Goal: Information Seeking & Learning: Learn about a topic

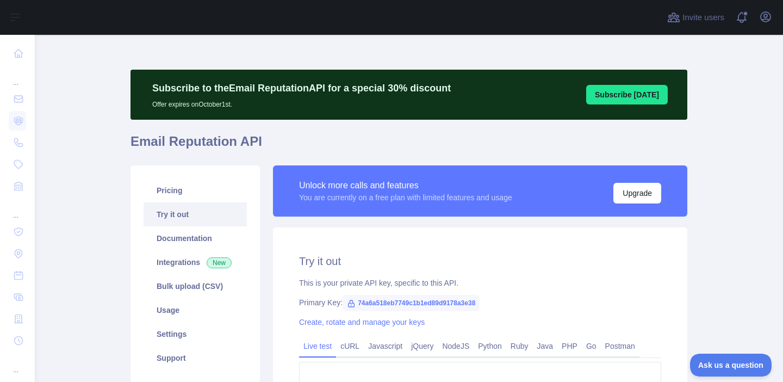
scroll to position [72, 0]
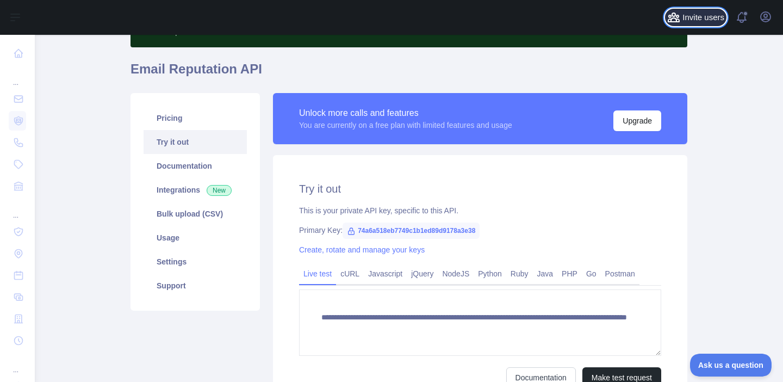
click at [694, 21] on span "Invite users" at bounding box center [703, 17] width 42 height 13
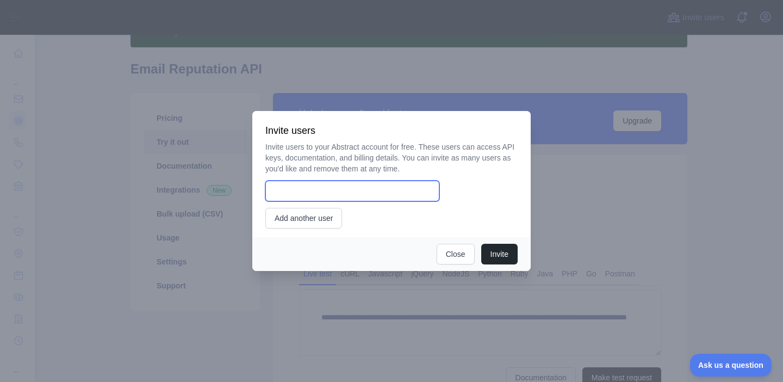
click at [335, 193] on input "email" at bounding box center [352, 191] width 174 height 21
type input "**********"
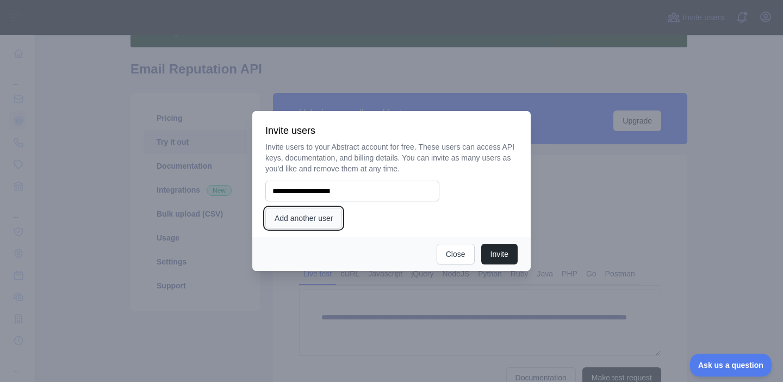
click at [314, 222] on button "Add another user" at bounding box center [303, 218] width 77 height 21
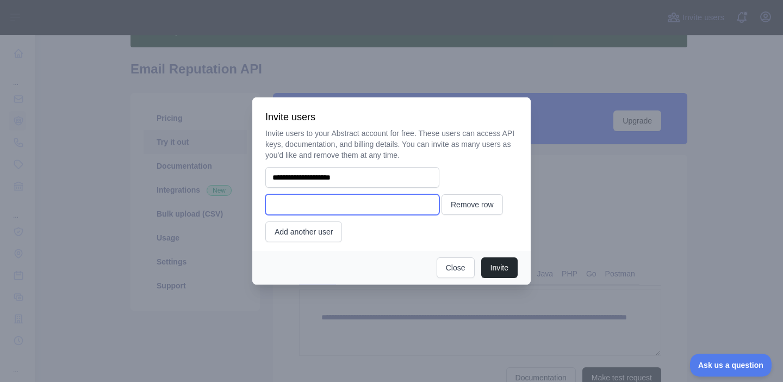
click at [378, 206] on input "email" at bounding box center [352, 204] width 174 height 21
type input "**********"
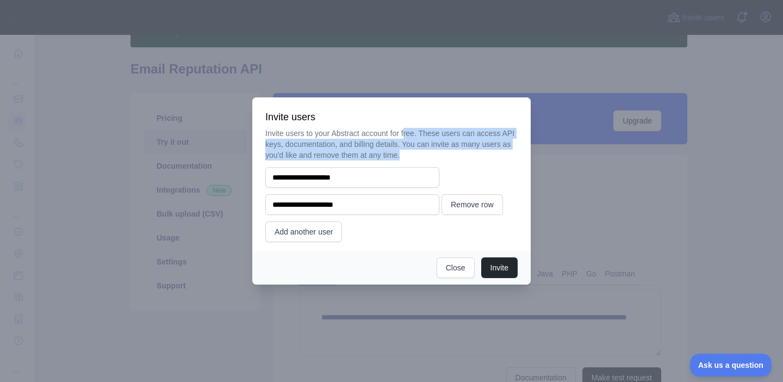
drag, startPoint x: 412, startPoint y: 136, endPoint x: 438, endPoint y: 160, distance: 35.4
click at [438, 160] on div "**********" at bounding box center [391, 185] width 252 height 114
click at [443, 152] on p "Invite users to your Abstract account for free. These users can access API keys…" at bounding box center [391, 144] width 252 height 33
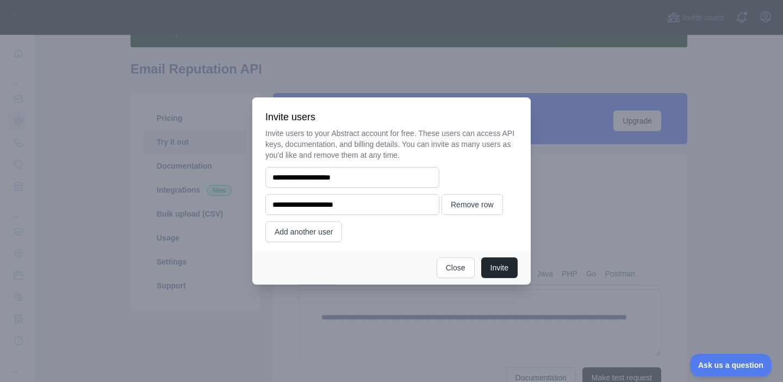
click at [443, 152] on p "Invite users to your Abstract account for free. These users can access API keys…" at bounding box center [391, 144] width 252 height 33
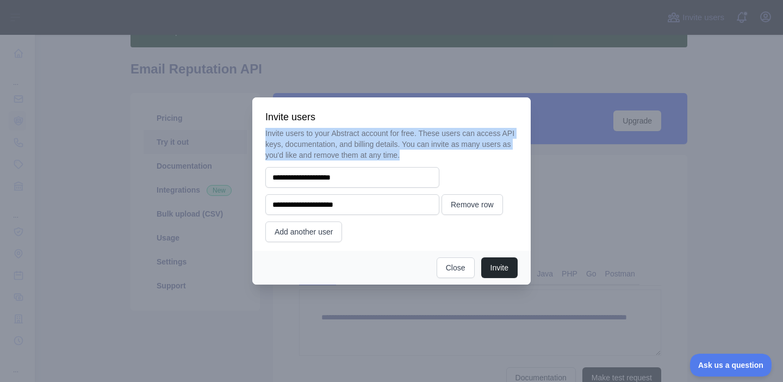
click at [443, 152] on p "Invite users to your Abstract account for free. These users can access API keys…" at bounding box center [391, 144] width 252 height 33
click at [430, 155] on p "Invite users to your Abstract account for free. These users can access API keys…" at bounding box center [391, 144] width 252 height 33
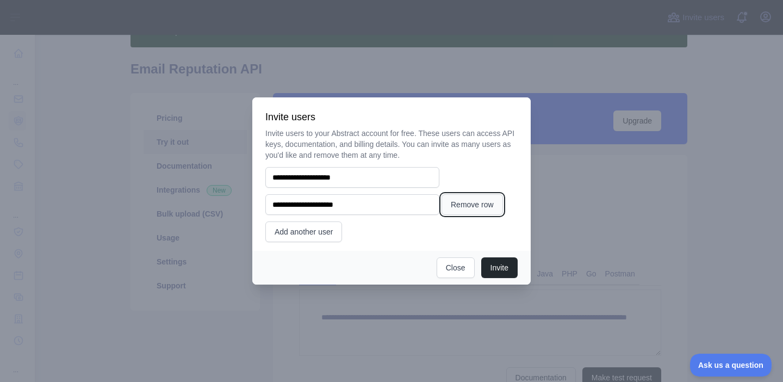
click at [461, 210] on button "Remove row" at bounding box center [472, 204] width 61 height 21
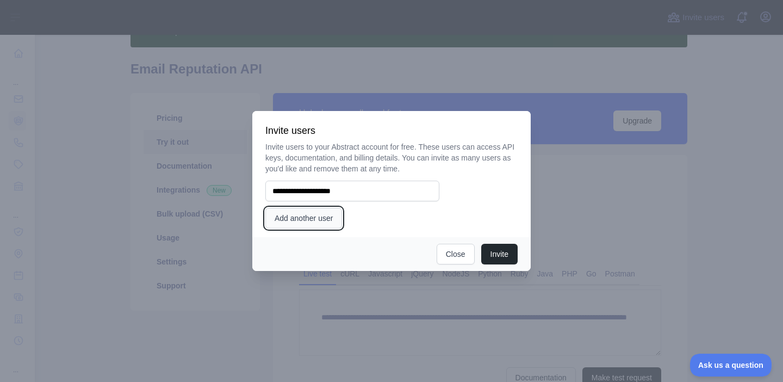
click at [333, 211] on button "Add another user" at bounding box center [303, 218] width 77 height 21
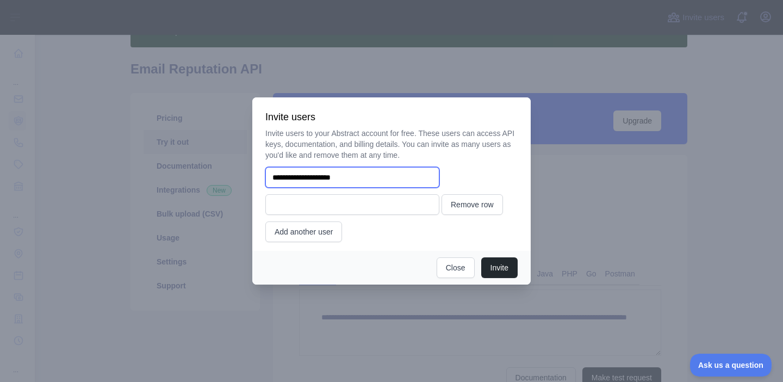
click at [383, 174] on input "**********" at bounding box center [352, 177] width 174 height 21
type input "**********"
click at [452, 267] on button "Close" at bounding box center [456, 267] width 38 height 21
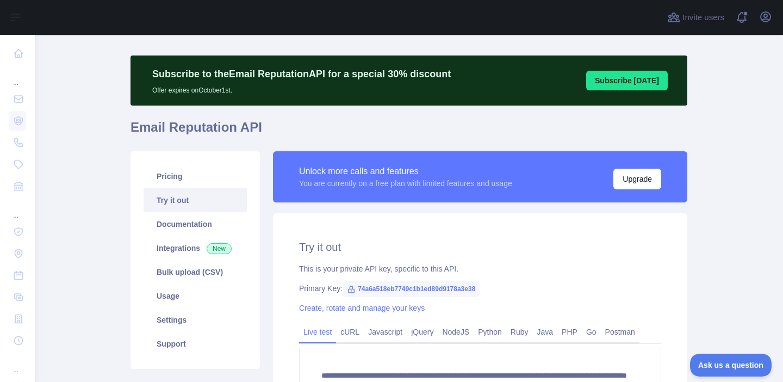
scroll to position [0, 0]
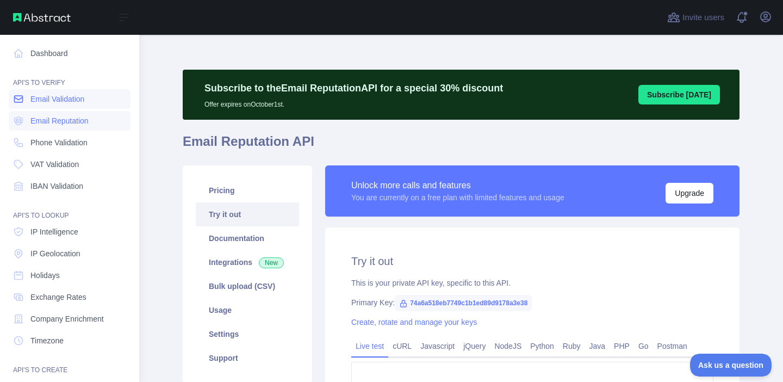
click at [21, 90] on link "Email Validation" at bounding box center [70, 99] width 122 height 20
click at [49, 54] on link "Dashboard" at bounding box center [70, 54] width 122 height 20
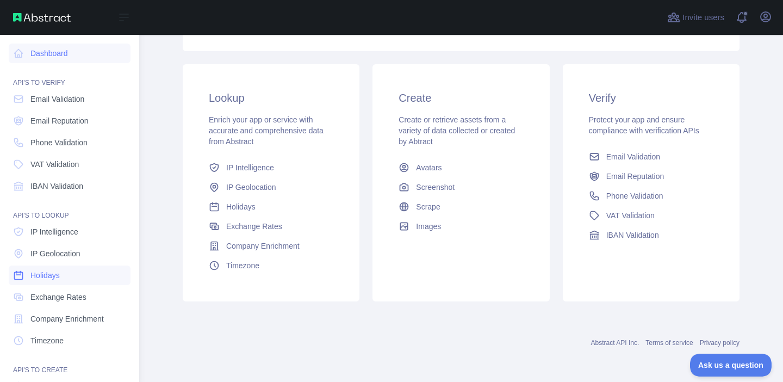
scroll to position [97, 0]
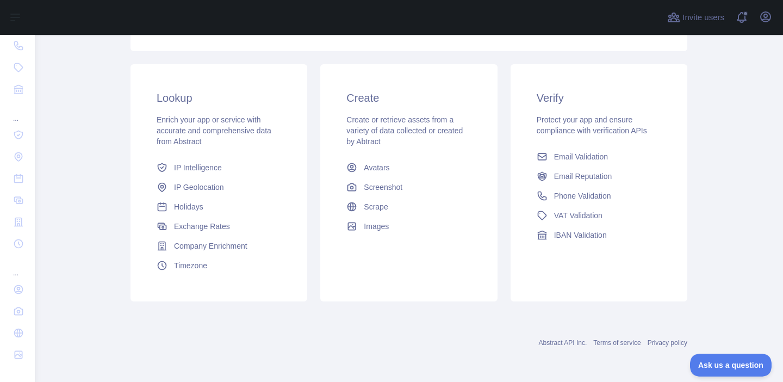
click at [502, 102] on div "Create Create or retrieve assets from a variety of data collected or created by…" at bounding box center [409, 182] width 190 height 237
click at [398, 169] on link "Avatars" at bounding box center [408, 168] width 133 height 20
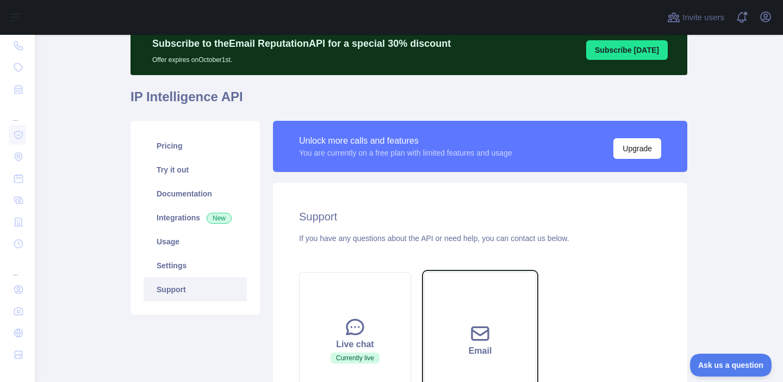
scroll to position [44, 0]
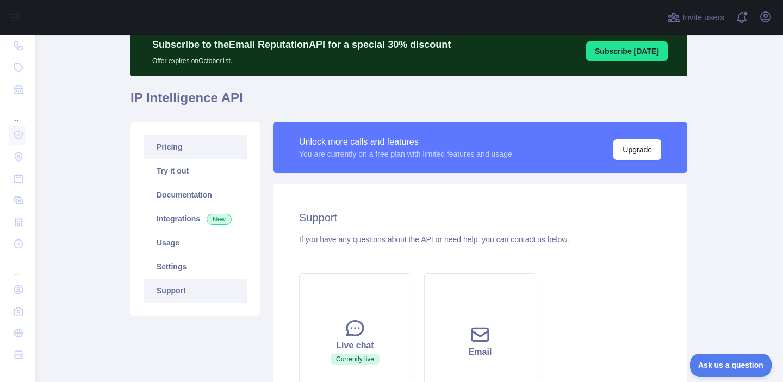
click at [175, 139] on link "Pricing" at bounding box center [195, 147] width 103 height 24
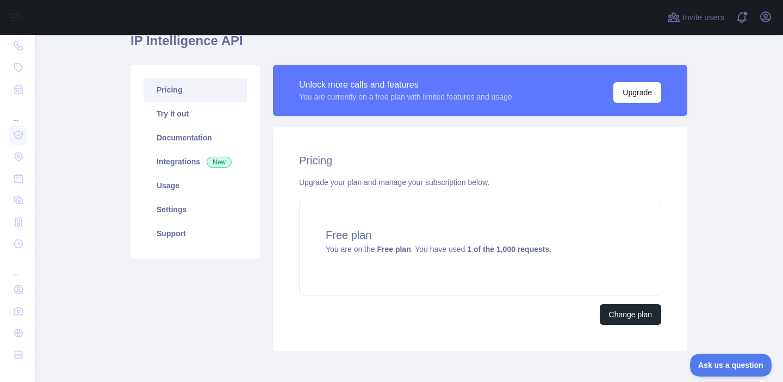
scroll to position [105, 0]
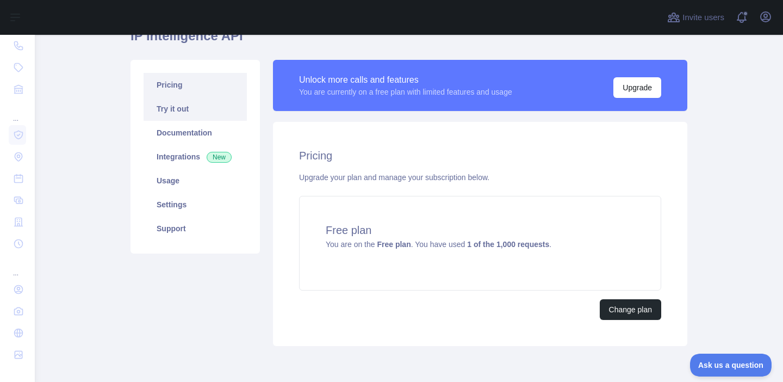
click at [196, 112] on link "Try it out" at bounding box center [195, 109] width 103 height 24
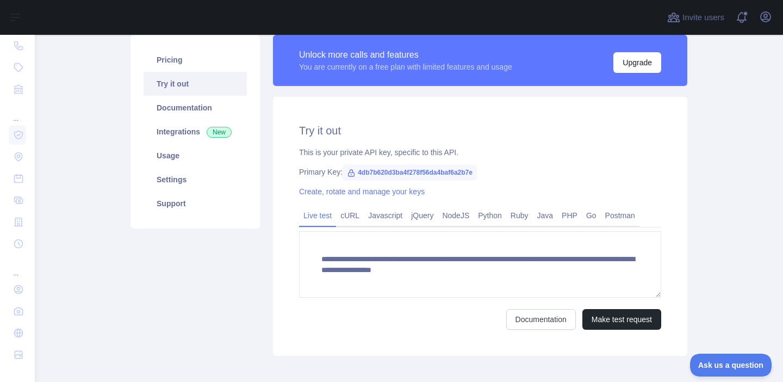
scroll to position [133, 0]
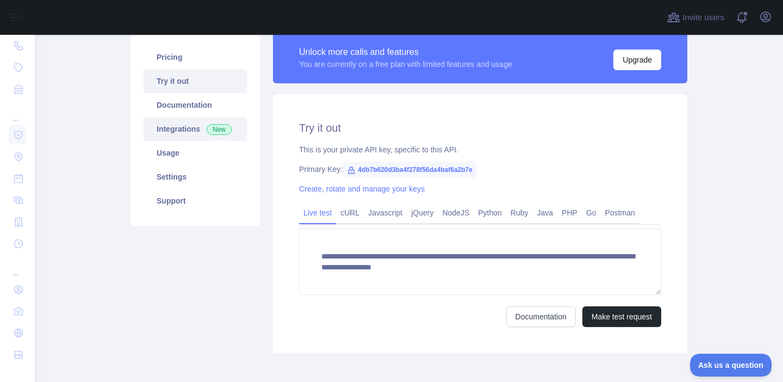
click at [181, 131] on link "Integrations New" at bounding box center [195, 129] width 103 height 24
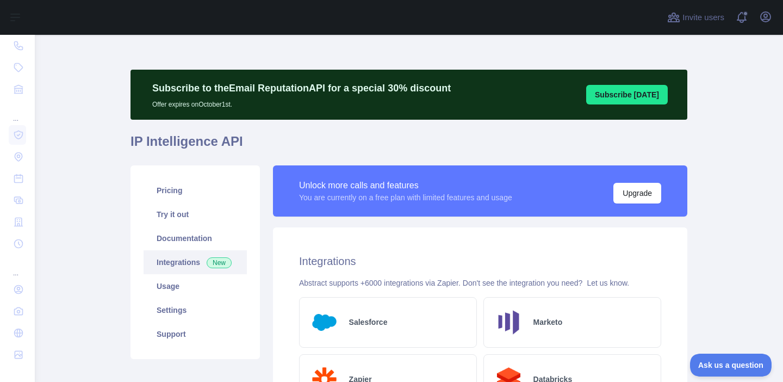
click at [182, 273] on link "Integrations New" at bounding box center [195, 262] width 103 height 24
click at [183, 292] on link "Usage" at bounding box center [195, 286] width 103 height 24
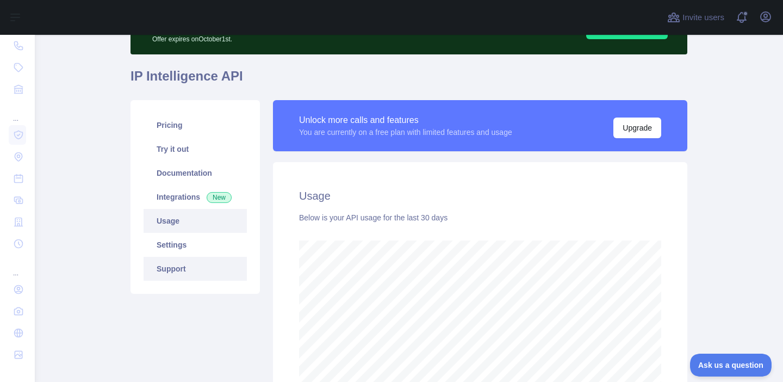
scroll to position [69, 0]
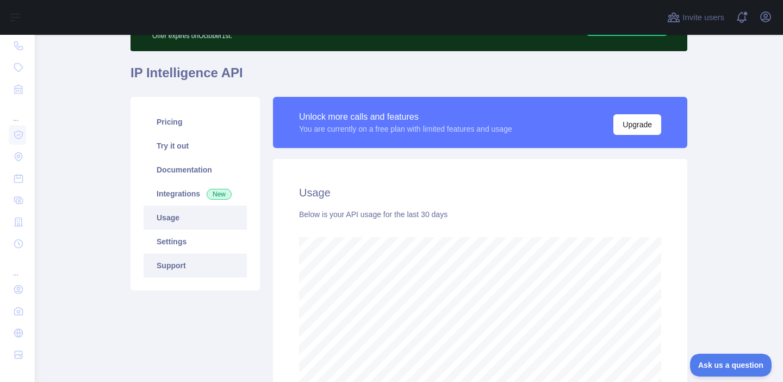
click at [185, 254] on link "Support" at bounding box center [195, 265] width 103 height 24
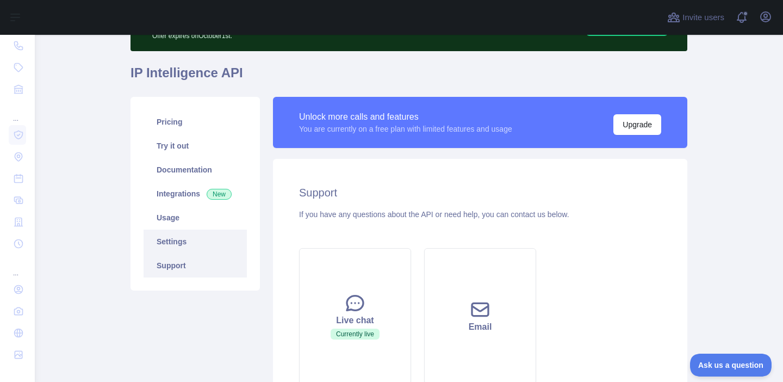
click at [189, 242] on link "Settings" at bounding box center [195, 241] width 103 height 24
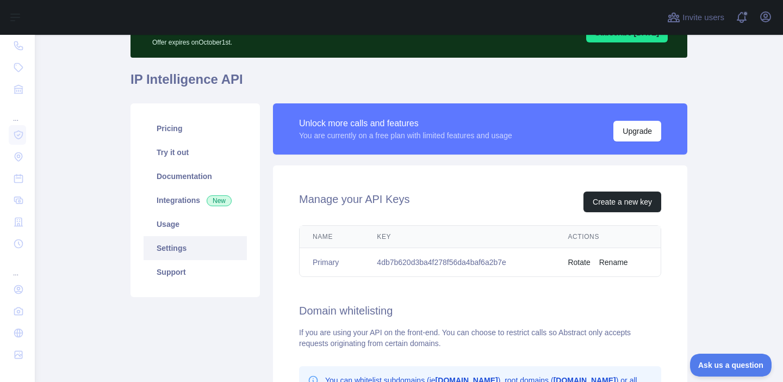
scroll to position [59, 0]
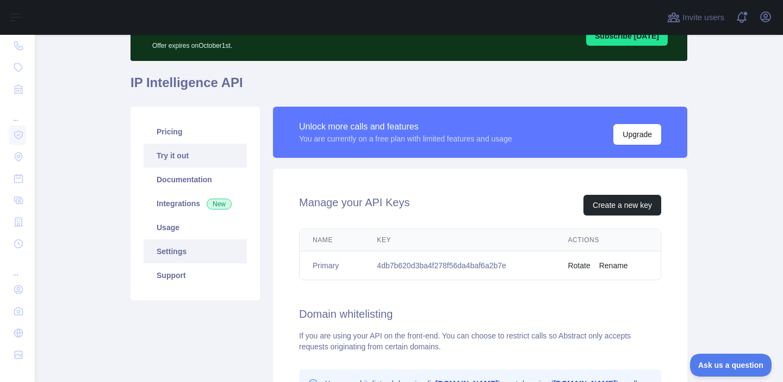
click at [195, 158] on link "Try it out" at bounding box center [195, 156] width 103 height 24
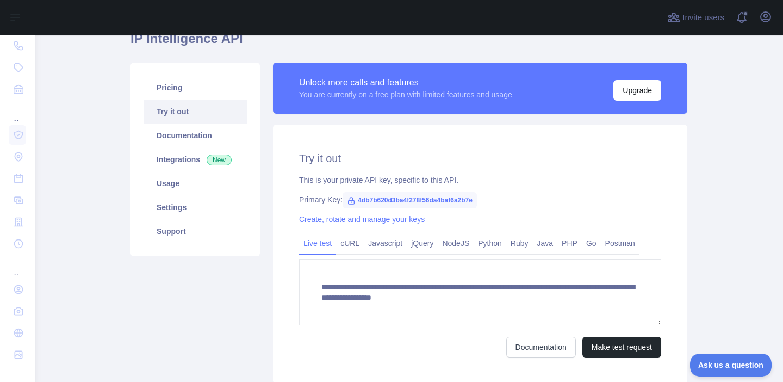
scroll to position [103, 0]
click at [396, 220] on link "Create, rotate and manage your keys" at bounding box center [362, 218] width 126 height 9
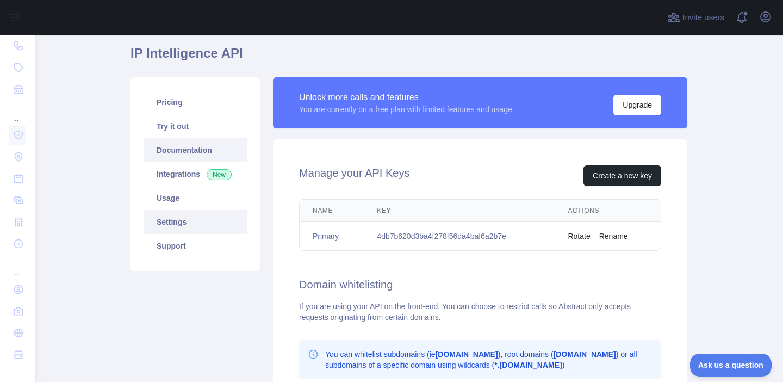
scroll to position [86, 0]
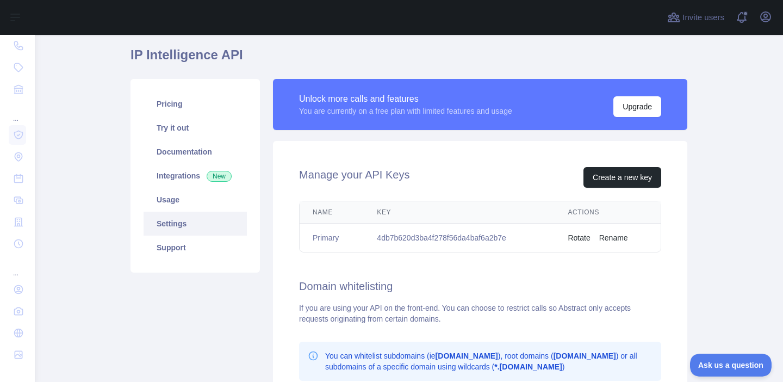
click at [204, 213] on link "Settings" at bounding box center [195, 224] width 103 height 24
click at [202, 199] on link "Usage" at bounding box center [195, 200] width 103 height 24
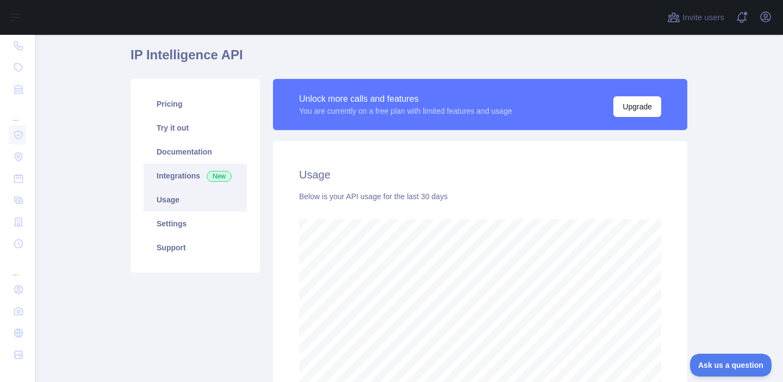
scroll to position [347, 748]
click at [202, 173] on link "Integrations New" at bounding box center [195, 176] width 103 height 24
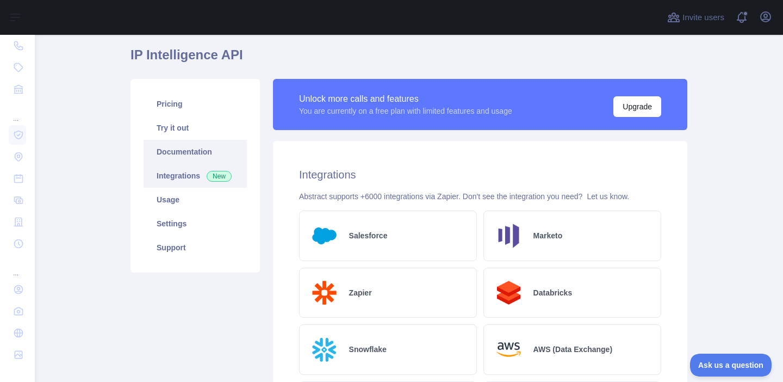
click at [199, 142] on link "Documentation" at bounding box center [195, 152] width 103 height 24
click at [226, 129] on link "Try it out" at bounding box center [195, 128] width 103 height 24
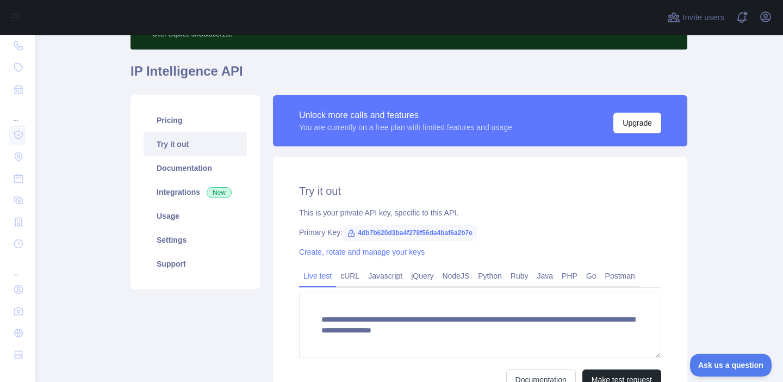
scroll to position [70, 0]
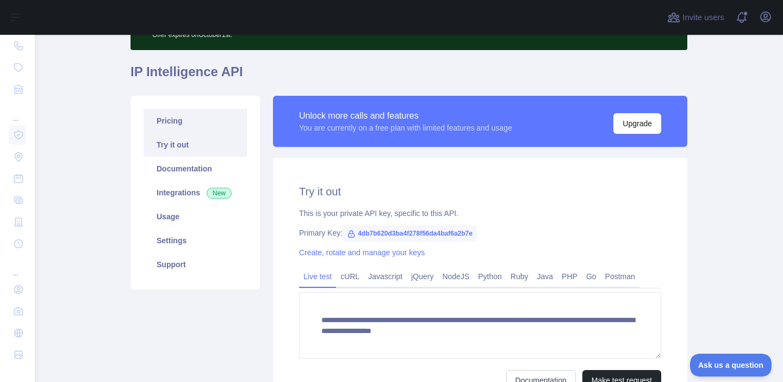
click at [216, 126] on link "Pricing" at bounding box center [195, 121] width 103 height 24
